Goal: Communication & Community: Ask a question

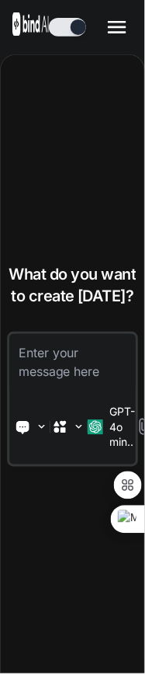
type textarea "x"
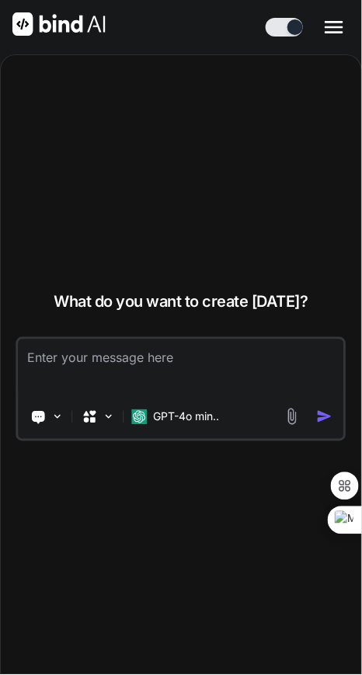
click at [77, 341] on textarea at bounding box center [181, 368] width 326 height 57
type textarea "hi"
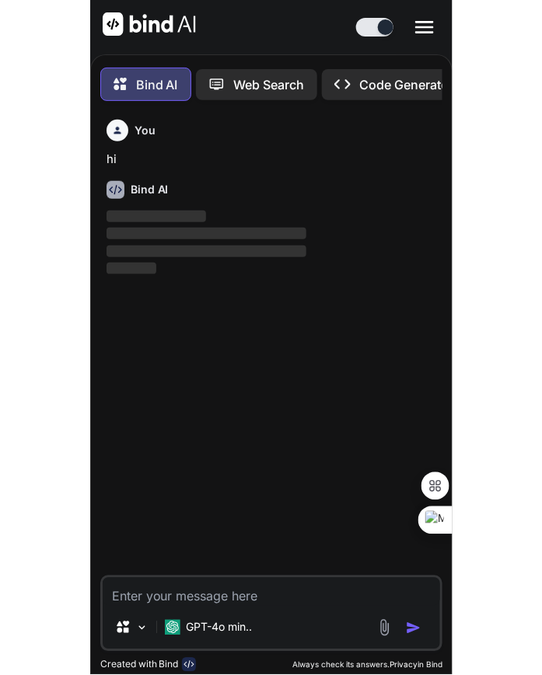
scroll to position [8, 0]
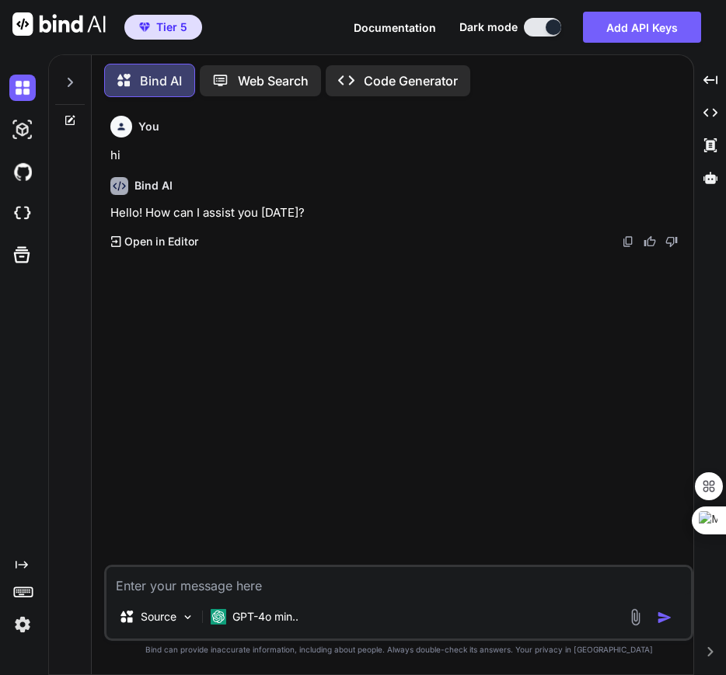
click at [72, 76] on icon at bounding box center [70, 82] width 12 height 12
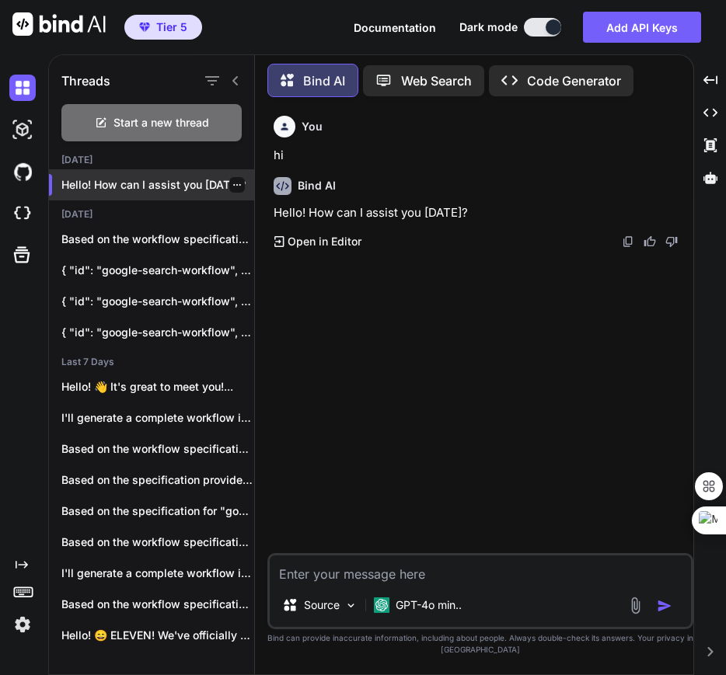
click at [145, 182] on icon "button" at bounding box center [236, 184] width 9 height 9
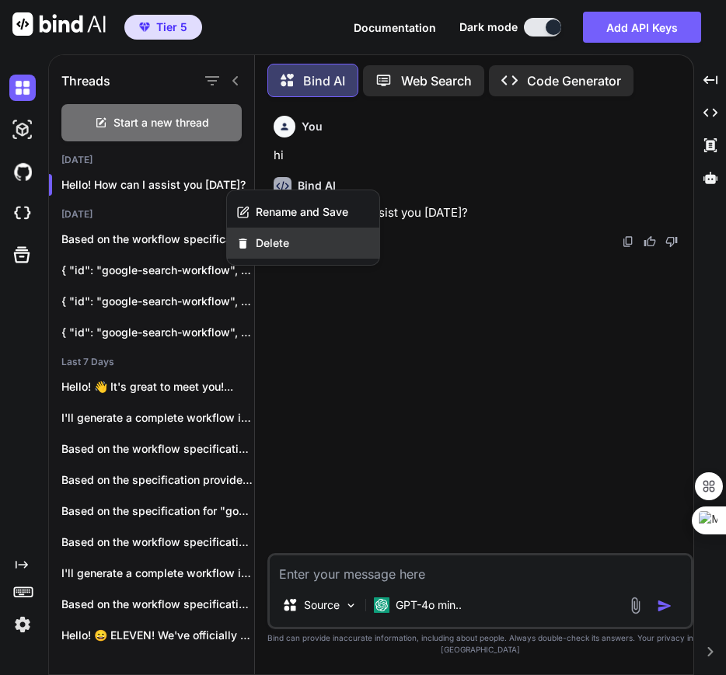
click at [145, 244] on span "Delete" at bounding box center [272, 243] width 33 height 16
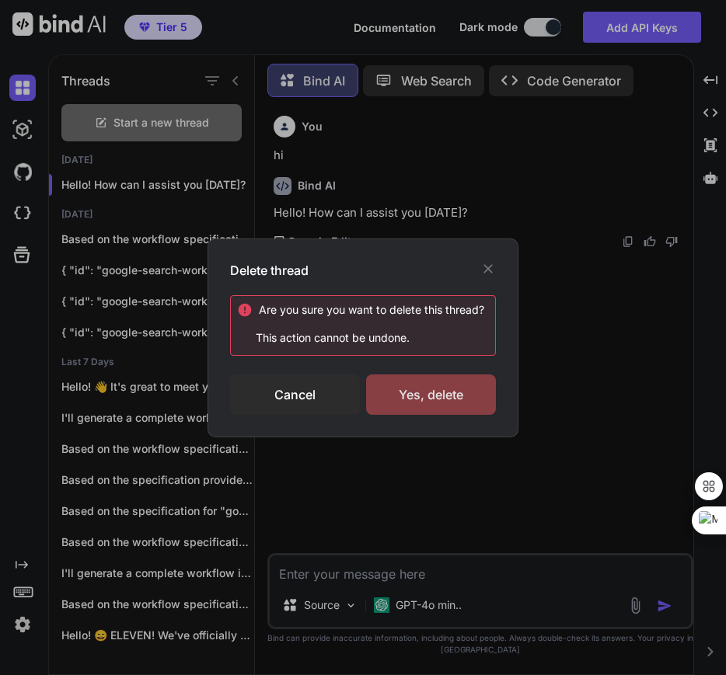
click at [145, 399] on div "Yes, delete" at bounding box center [431, 395] width 130 height 40
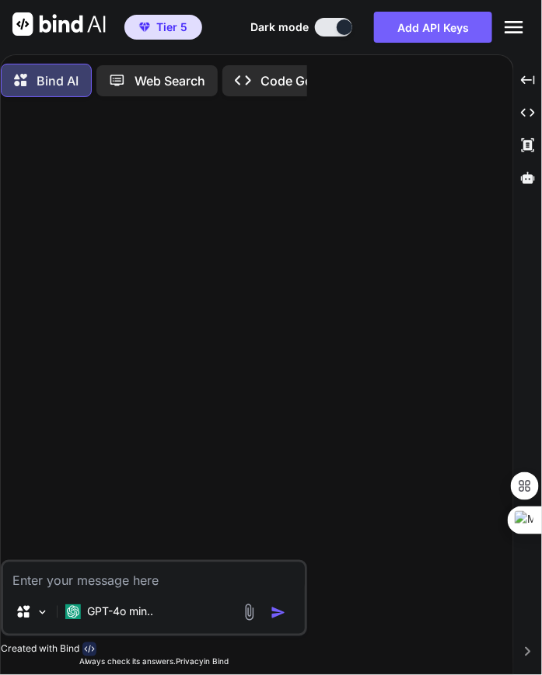
click at [106, 587] on textarea at bounding box center [153, 577] width 301 height 28
type textarea "hi"
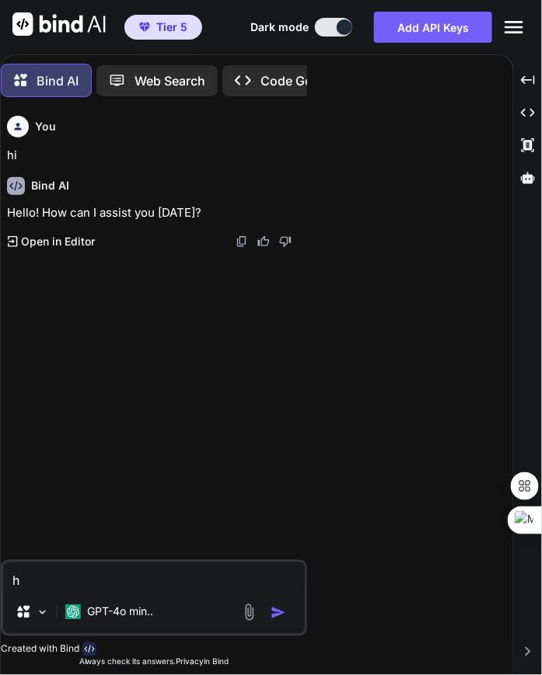
type textarea "hi"
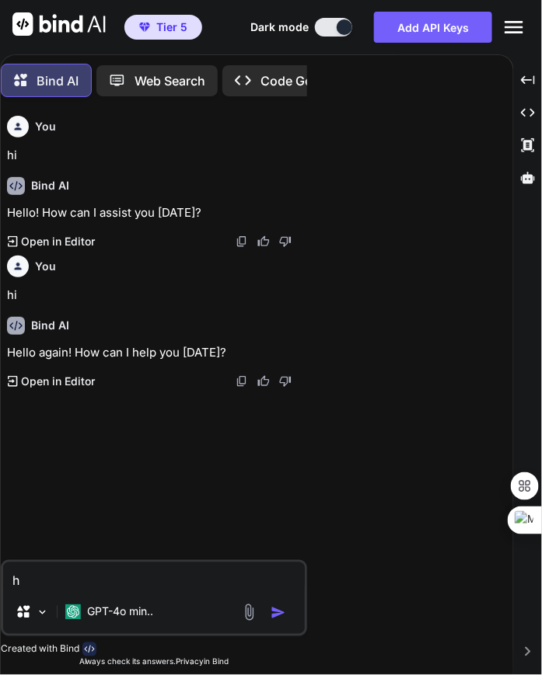
type textarea "hi"
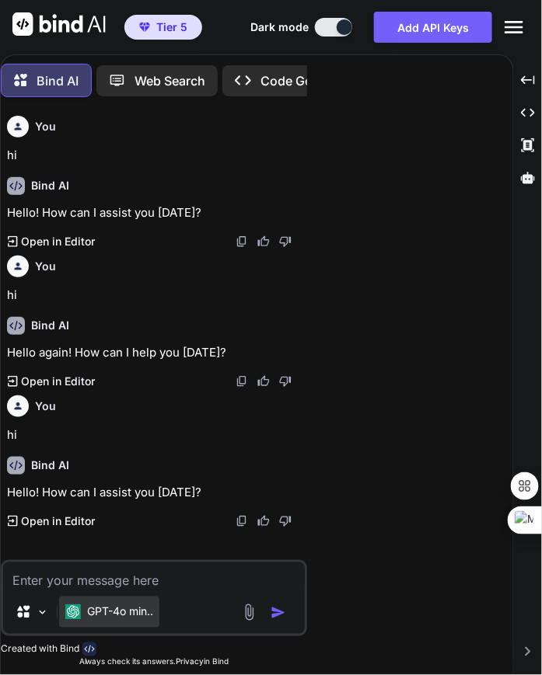
click at [145, 597] on div "GPT-4o min.." at bounding box center [109, 612] width 100 height 31
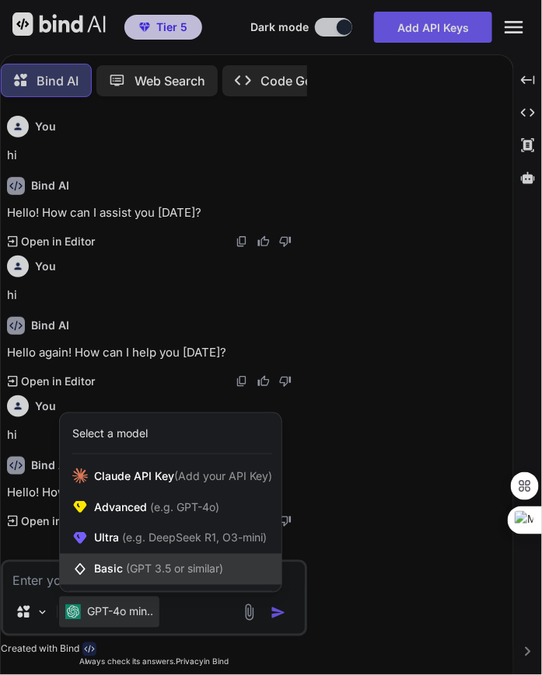
click at [92, 577] on icon at bounding box center [83, 570] width 22 height 16
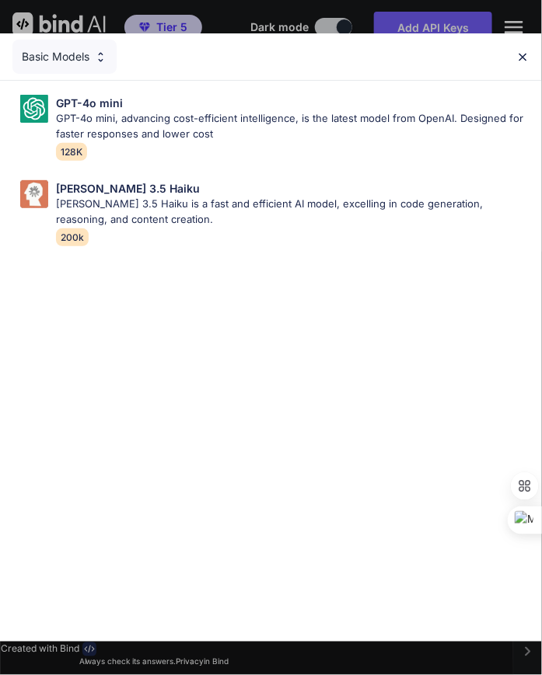
click at [145, 56] on div "Basic Models" at bounding box center [271, 56] width 542 height 47
click at [145, 53] on img at bounding box center [522, 57] width 13 height 13
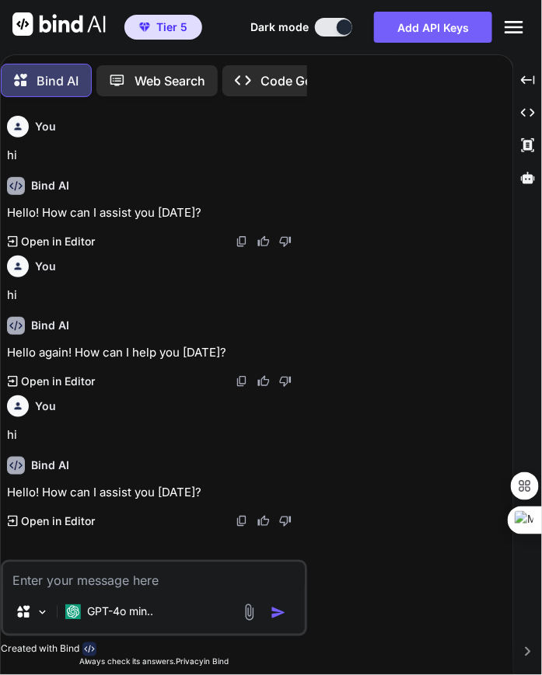
click at [113, 580] on textarea at bounding box center [153, 577] width 301 height 28
type textarea "hi"
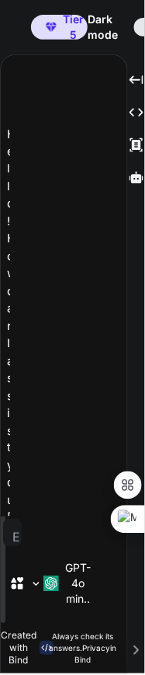
scroll to position [159, 0]
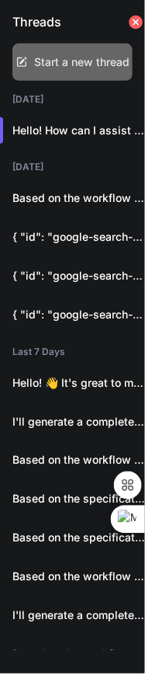
click at [71, 67] on span "Start a new thread" at bounding box center [82, 62] width 96 height 16
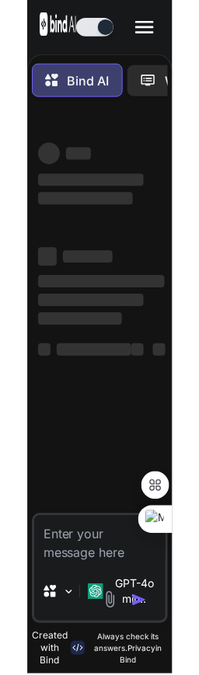
scroll to position [0, 0]
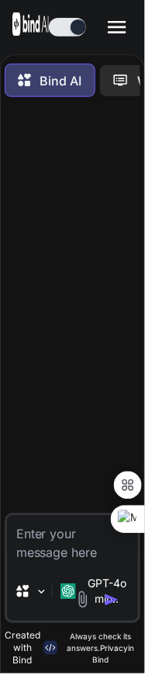
click at [54, 554] on textarea at bounding box center [73, 540] width 132 height 47
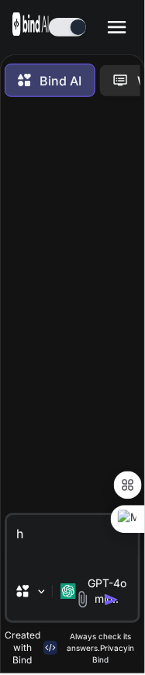
type textarea "hi"
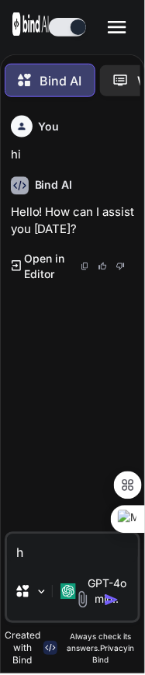
type textarea "hi"
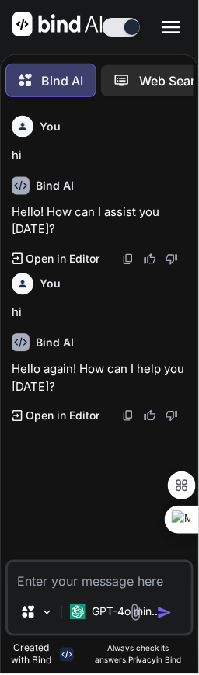
click at [52, 588] on textarea at bounding box center [99, 577] width 183 height 28
type textarea "hi"
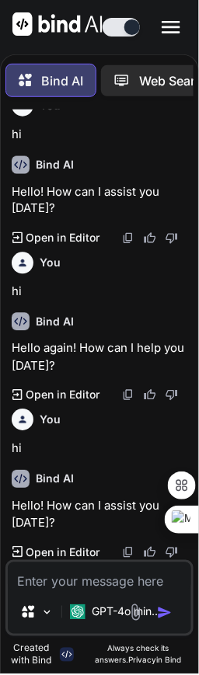
scroll to position [20, 0]
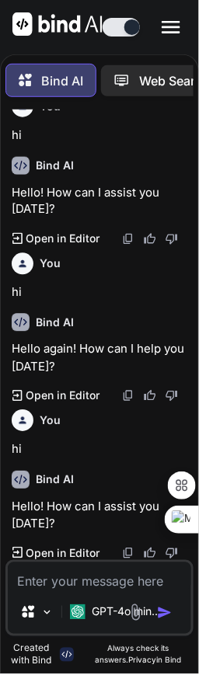
click at [65, 585] on textarea at bounding box center [99, 577] width 183 height 28
type textarea "hi"
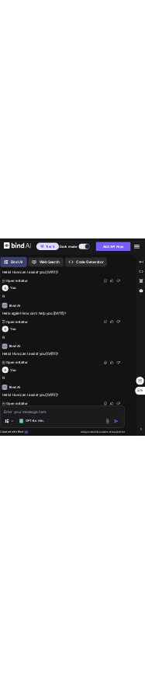
scroll to position [200, 0]
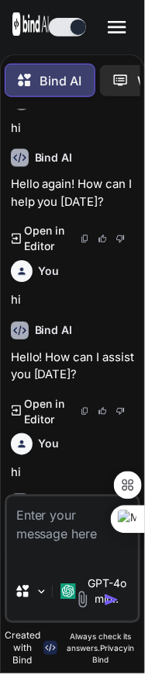
click at [39, 525] on textarea at bounding box center [73, 530] width 132 height 65
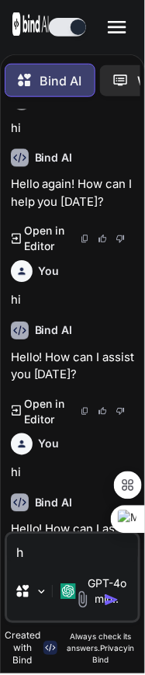
type textarea "hi"
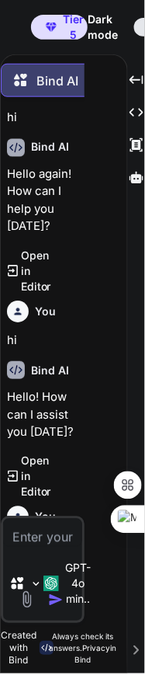
scroll to position [451, 0]
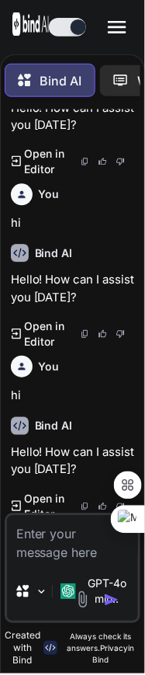
click at [57, 543] on textarea at bounding box center [73, 540] width 132 height 47
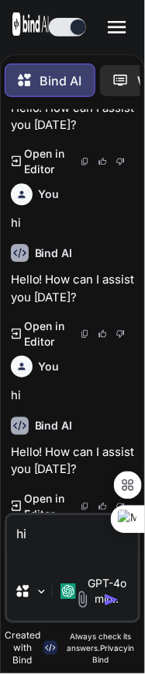
scroll to position [441, 0]
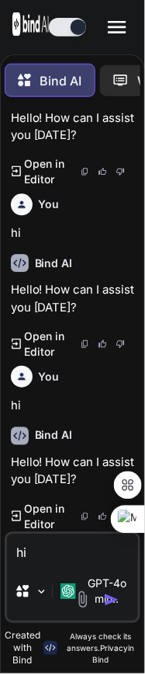
type textarea "hi"
click at [58, 558] on textarea "hi" at bounding box center [73, 549] width 132 height 28
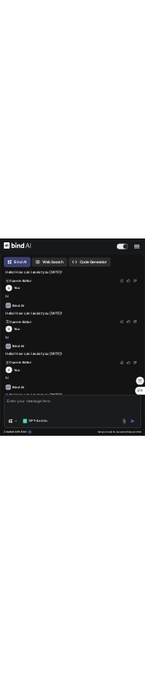
scroll to position [624, 0]
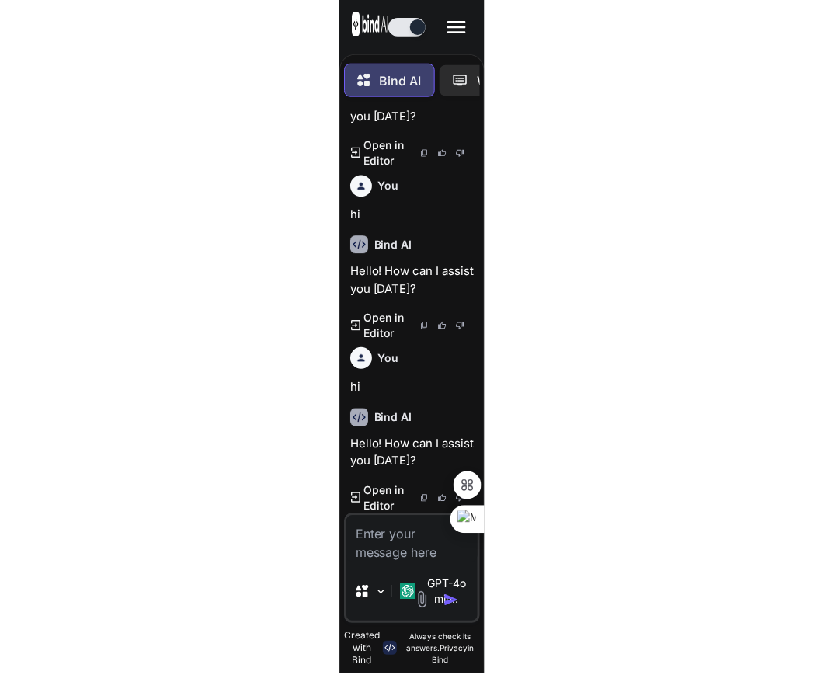
scroll to position [237, 0]
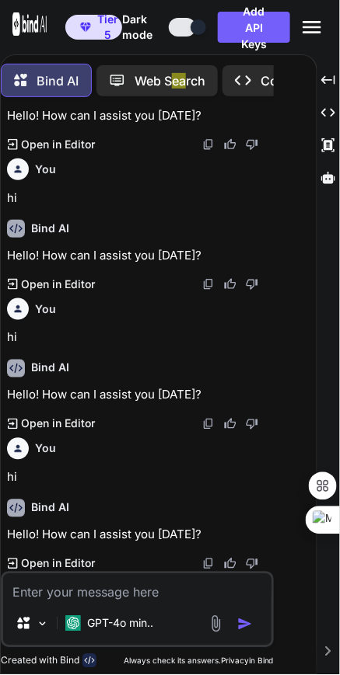
type textarea "x"
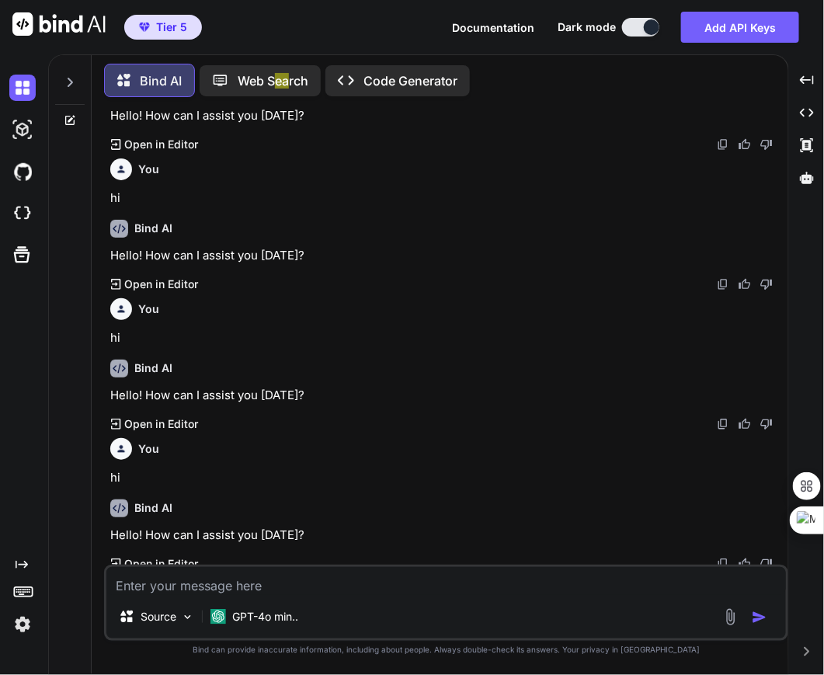
scroll to position [244, 0]
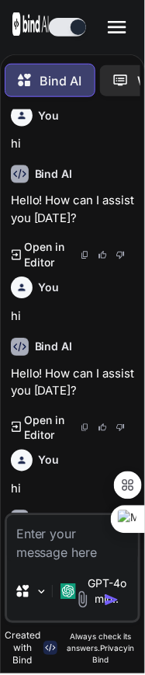
scroll to position [244, 0]
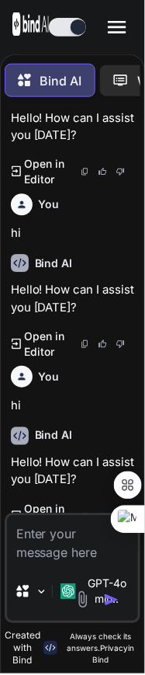
scroll to position [459, 0]
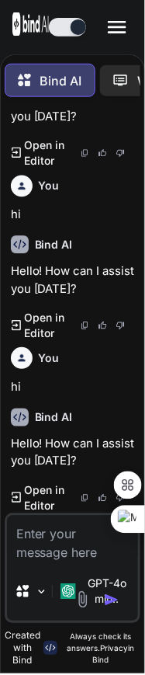
type textarea "x"
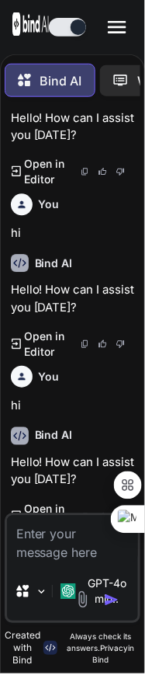
scroll to position [459, 0]
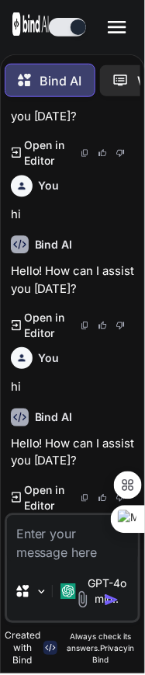
type textarea "x"
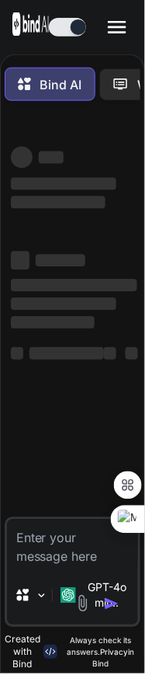
type textarea "x"
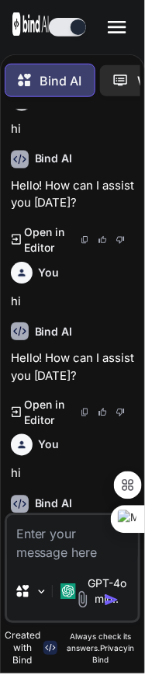
scroll to position [459, 0]
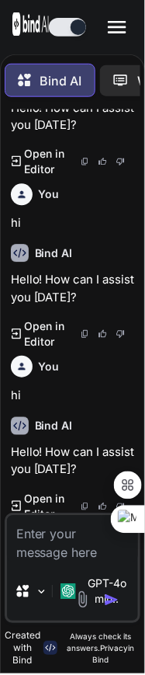
scroll to position [459, 0]
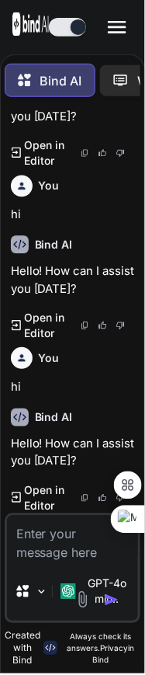
type textarea "x"
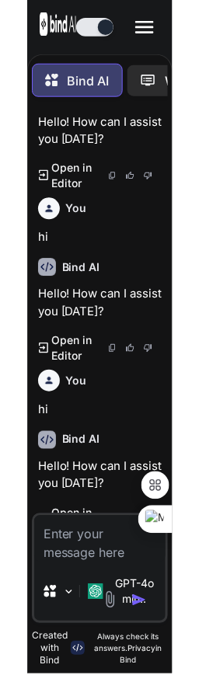
scroll to position [459, 0]
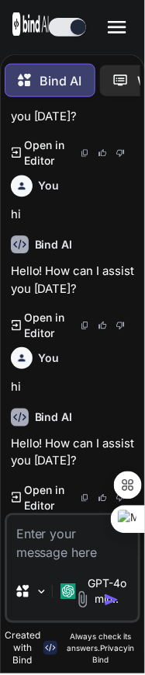
type textarea "x"
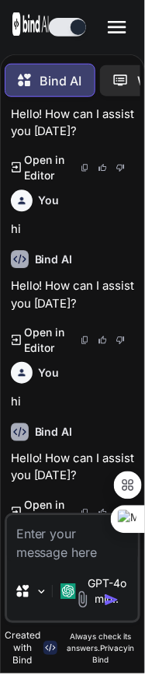
scroll to position [459, 0]
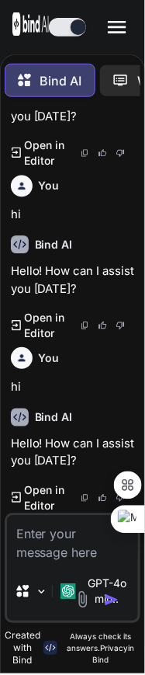
type textarea "x"
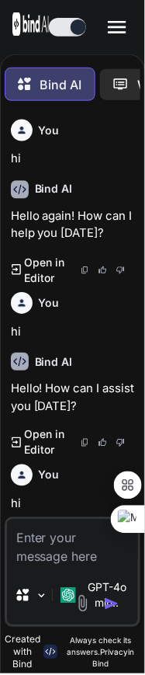
scroll to position [8, 0]
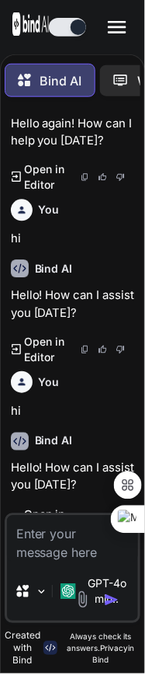
type textarea "x"
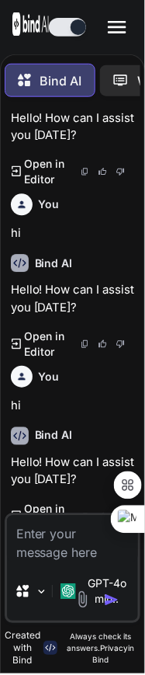
scroll to position [459, 0]
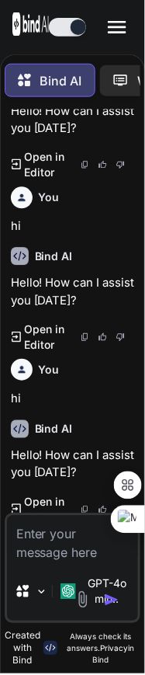
scroll to position [459, 0]
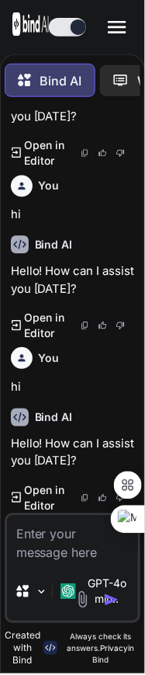
type textarea "x"
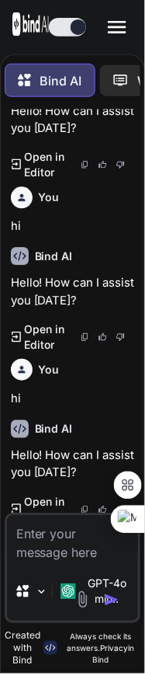
scroll to position [459, 0]
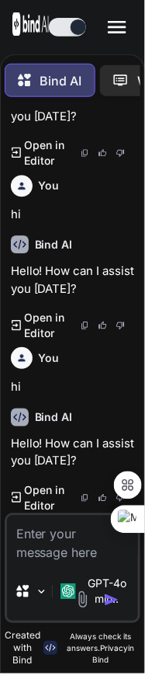
type textarea "x"
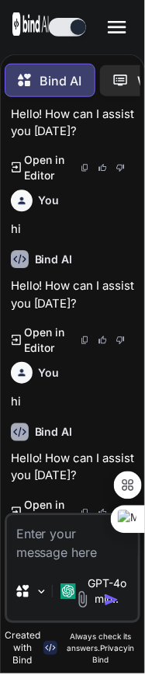
scroll to position [459, 0]
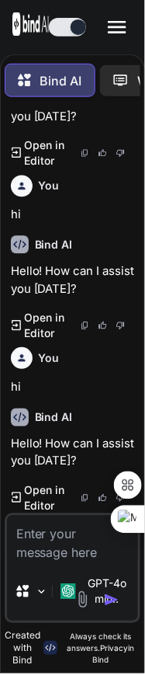
type textarea "x"
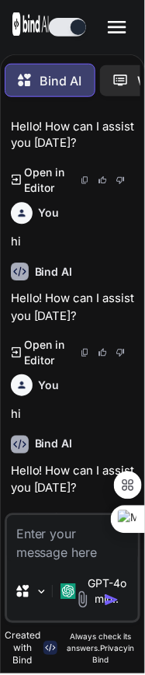
scroll to position [459, 0]
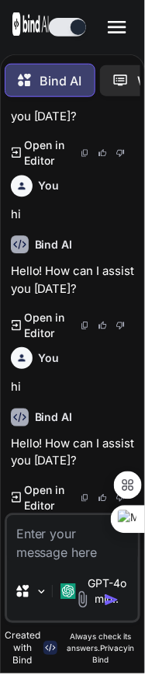
type textarea "x"
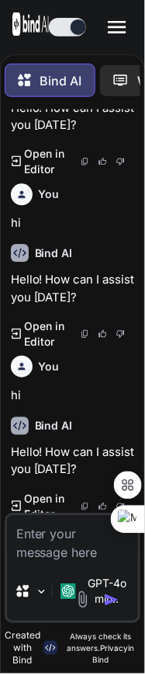
scroll to position [459, 0]
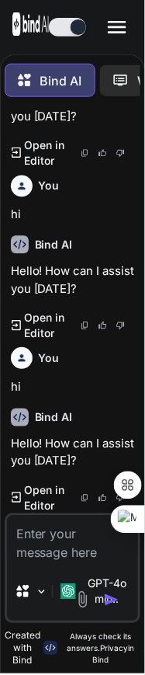
type textarea "x"
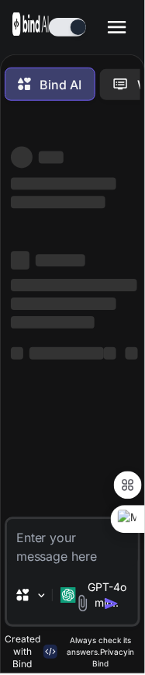
type textarea "x"
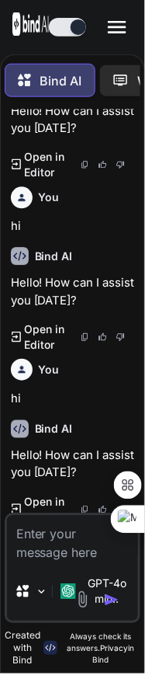
scroll to position [459, 0]
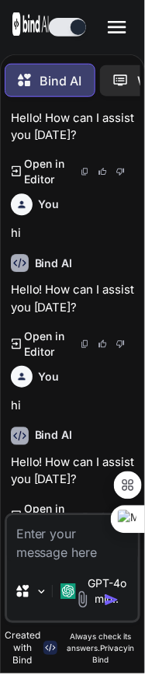
scroll to position [459, 0]
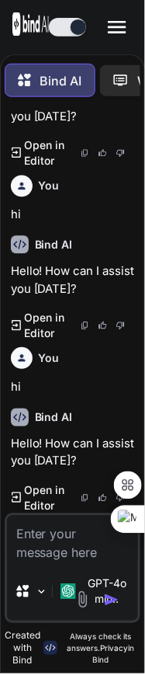
type textarea "x"
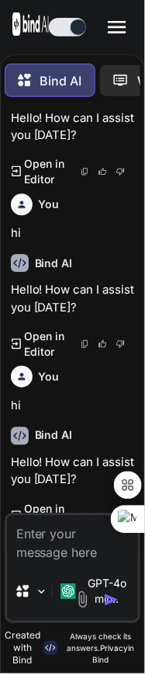
scroll to position [459, 0]
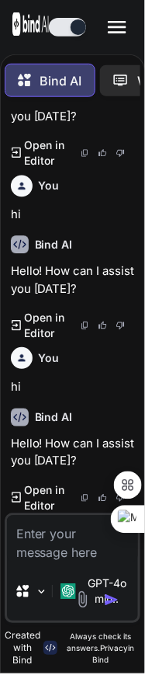
type textarea "x"
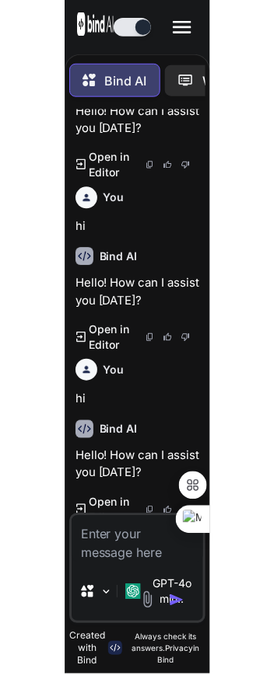
scroll to position [459, 0]
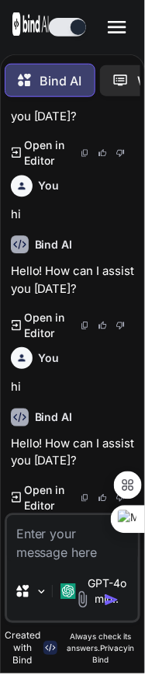
type textarea "x"
